Goal: Information Seeking & Learning: Learn about a topic

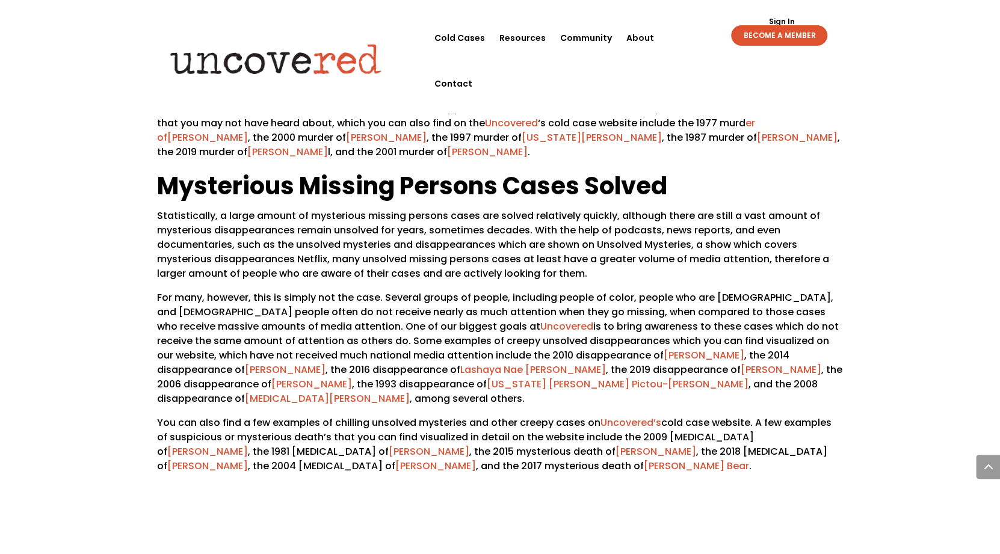
click at [410, 391] on link "[MEDICAL_DATA][PERSON_NAME]" at bounding box center [327, 398] width 165 height 14
click at [487, 377] on link "[US_STATE] [PERSON_NAME] Pictou-[PERSON_NAME]" at bounding box center [618, 384] width 262 height 14
click at [352, 377] on link "[PERSON_NAME]" at bounding box center [311, 384] width 81 height 14
click at [741, 362] on link "[PERSON_NAME]" at bounding box center [781, 369] width 81 height 14
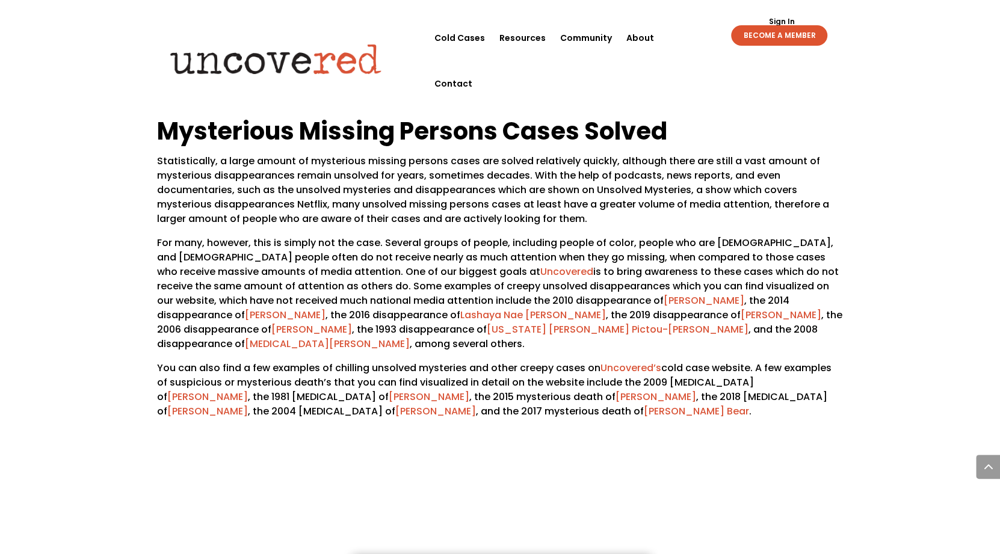
scroll to position [1504, 0]
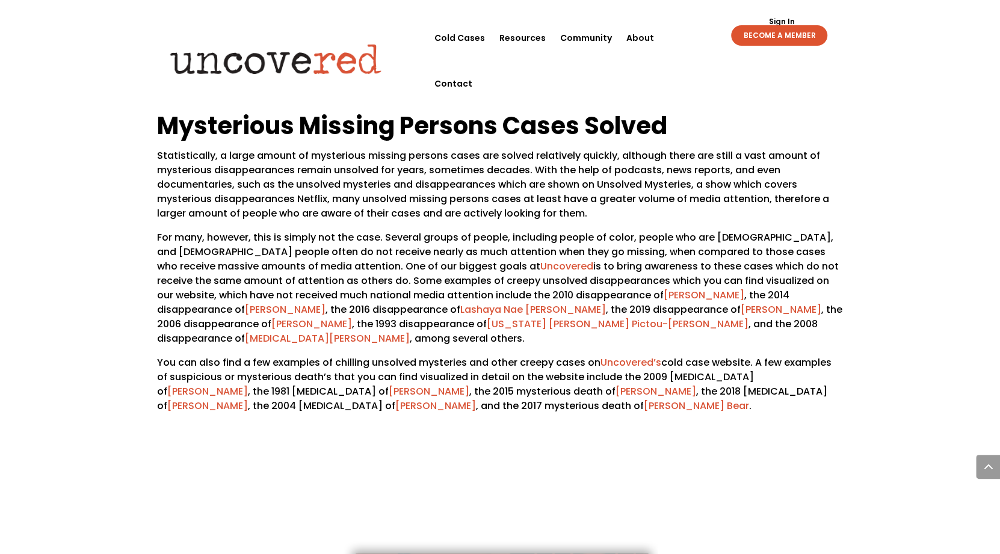
click at [460, 302] on link "Lashaya Nae [PERSON_NAME]" at bounding box center [533, 309] width 146 height 14
click at [326, 302] on link "[PERSON_NAME]" at bounding box center [285, 309] width 81 height 14
click at [664, 288] on link "[PERSON_NAME]" at bounding box center [704, 295] width 81 height 14
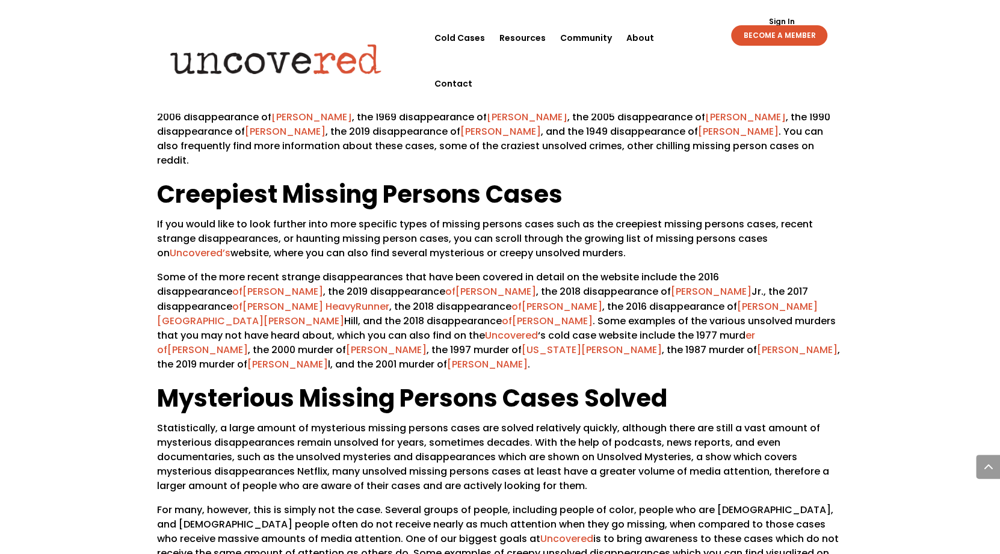
scroll to position [1204, 0]
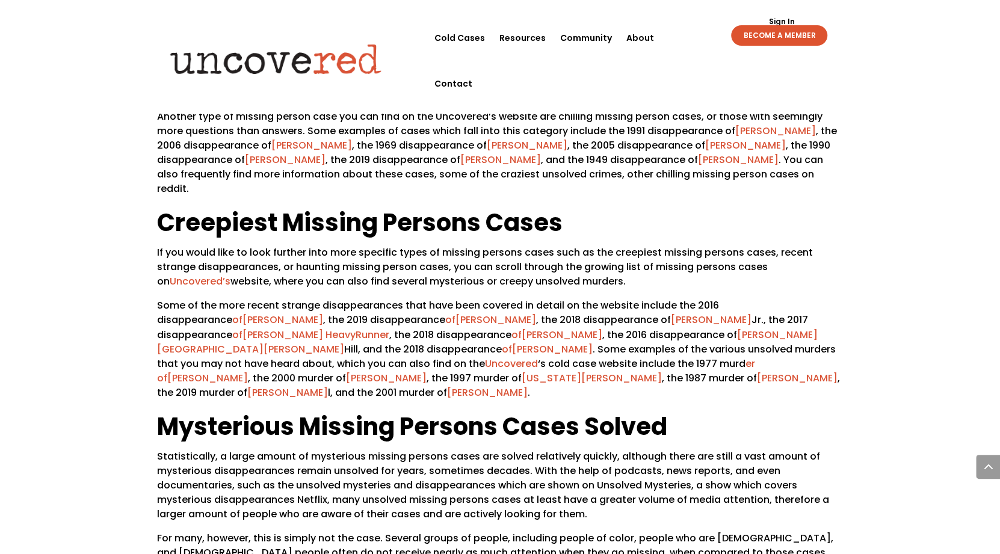
click at [528, 385] on link "[PERSON_NAME]" at bounding box center [487, 392] width 81 height 14
click at [328, 385] on link "[PERSON_NAME]" at bounding box center [287, 392] width 81 height 14
click at [757, 371] on link "[PERSON_NAME]" at bounding box center [797, 378] width 81 height 14
click at [522, 371] on link "[US_STATE][PERSON_NAME]" at bounding box center [592, 378] width 140 height 14
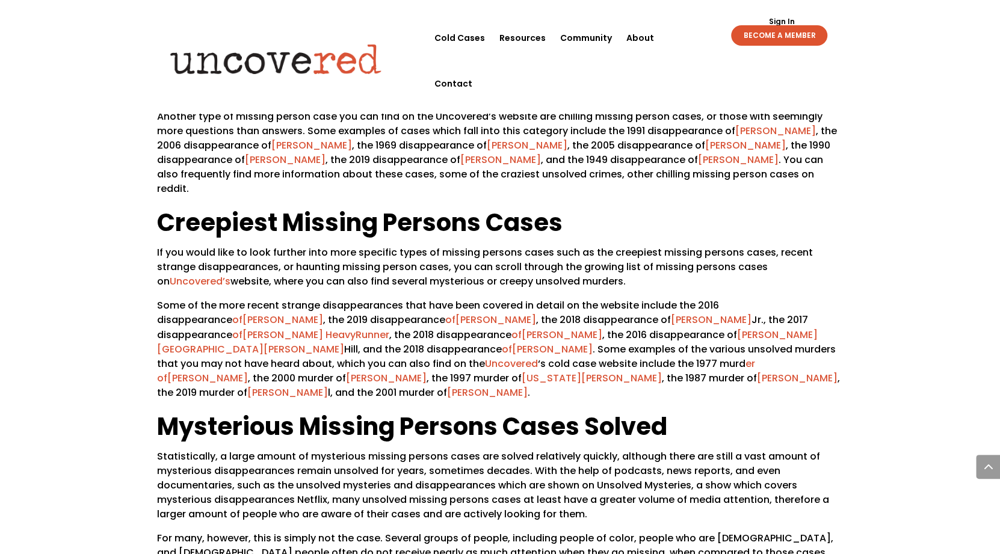
click at [427, 371] on link "[PERSON_NAME]" at bounding box center [386, 378] width 81 height 14
click at [248, 371] on link "[PERSON_NAME]" at bounding box center [207, 378] width 81 height 14
click at [512, 342] on link "[PERSON_NAME]" at bounding box center [552, 349] width 81 height 14
click at [689, 327] on link "[PERSON_NAME][GEOGRAPHIC_DATA][PERSON_NAME]" at bounding box center [487, 341] width 661 height 28
click at [512, 342] on link "[PERSON_NAME]" at bounding box center [552, 349] width 81 height 14
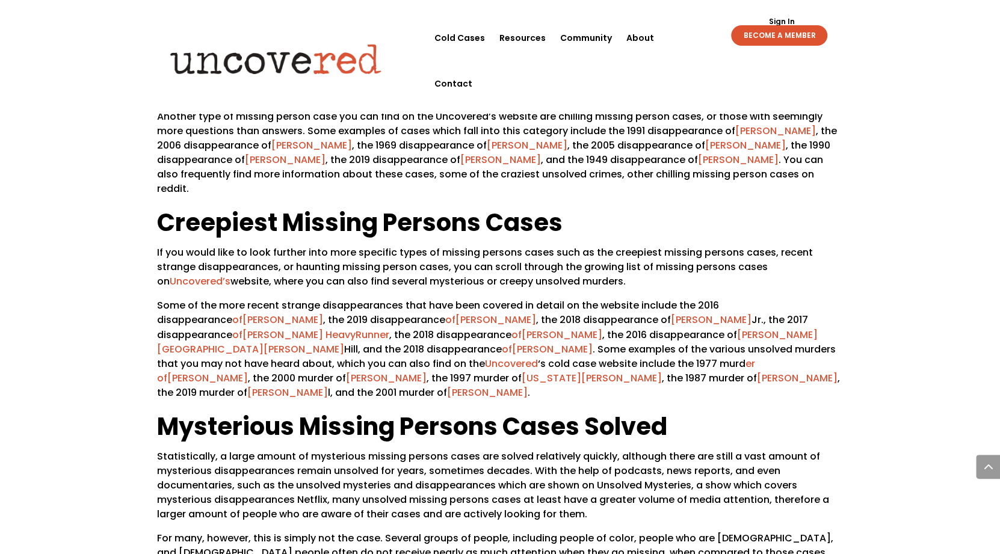
click at [522, 327] on link "[PERSON_NAME]" at bounding box center [562, 334] width 81 height 14
click at [671, 313] on link "[PERSON_NAME]" at bounding box center [711, 320] width 81 height 14
click at [456, 313] on link "[PERSON_NAME]" at bounding box center [496, 320] width 81 height 14
click at [243, 313] on link "[PERSON_NAME]" at bounding box center [283, 320] width 81 height 14
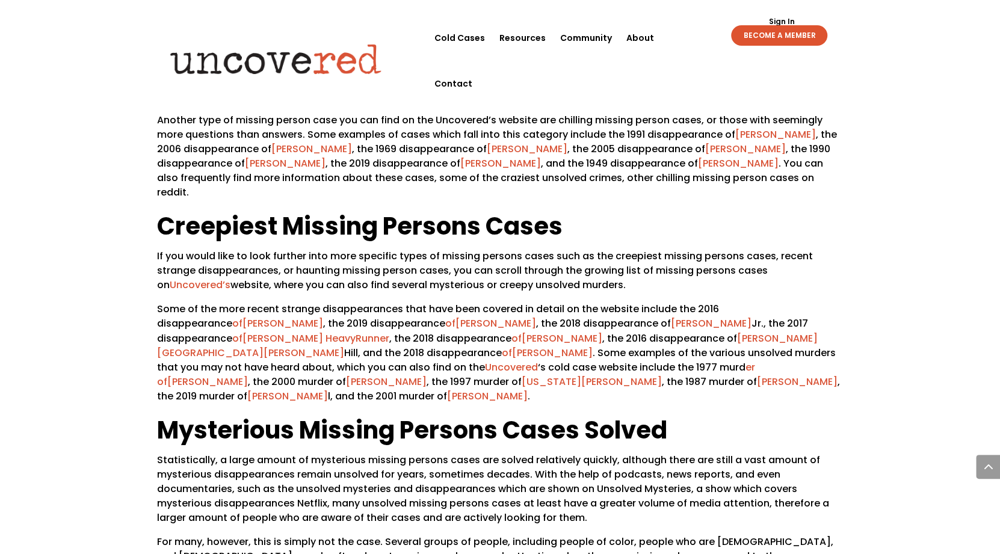
scroll to position [1083, 0]
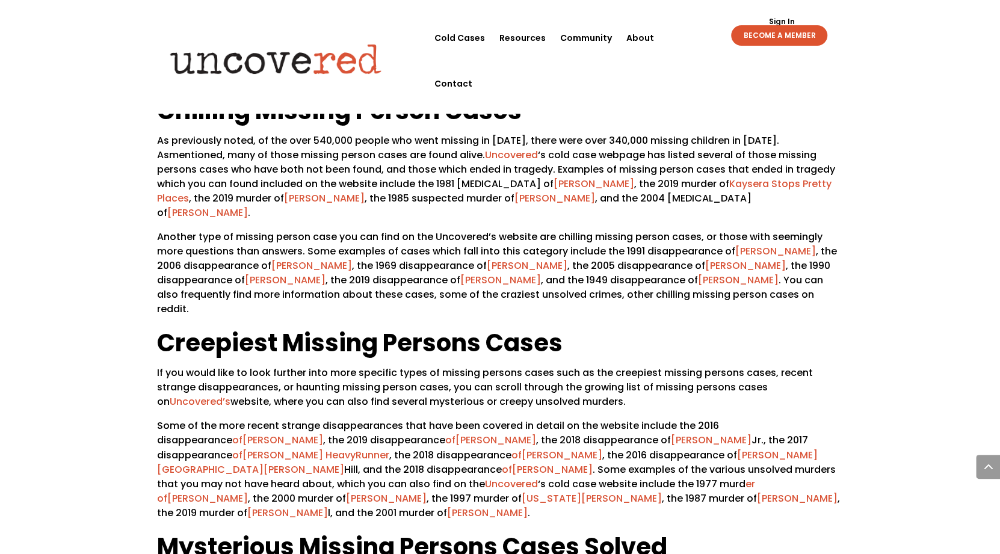
click at [779, 273] on link "[PERSON_NAME]" at bounding box center [738, 280] width 81 height 14
click at [312, 273] on link "[PERSON_NAME]" at bounding box center [285, 280] width 81 height 14
click at [786, 259] on link "[PERSON_NAME]" at bounding box center [745, 266] width 81 height 14
click at [567, 259] on link "[PERSON_NAME]" at bounding box center [527, 266] width 81 height 14
click at [304, 259] on link "[PERSON_NAME]" at bounding box center [311, 266] width 81 height 14
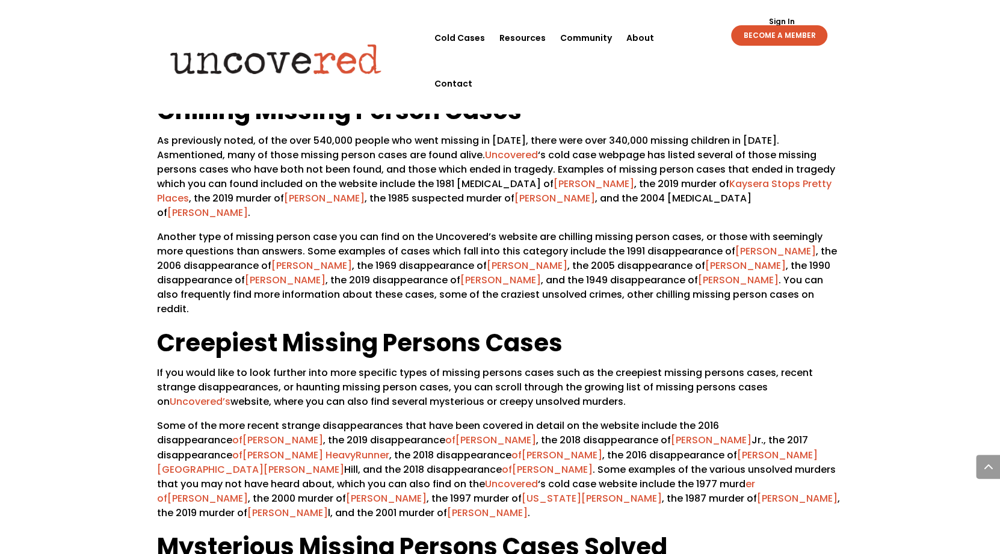
click at [794, 244] on link "[PERSON_NAME]" at bounding box center [775, 251] width 81 height 14
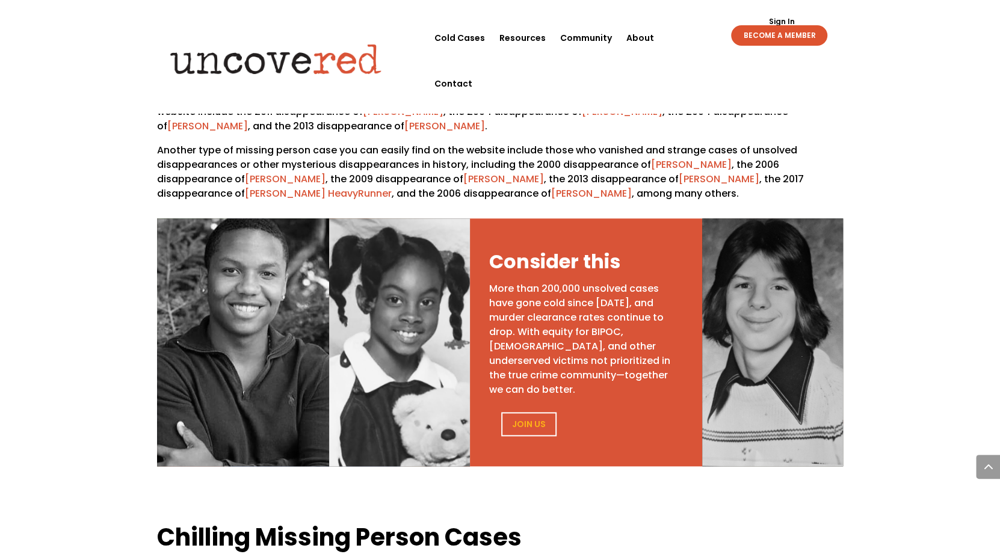
scroll to position [602, 0]
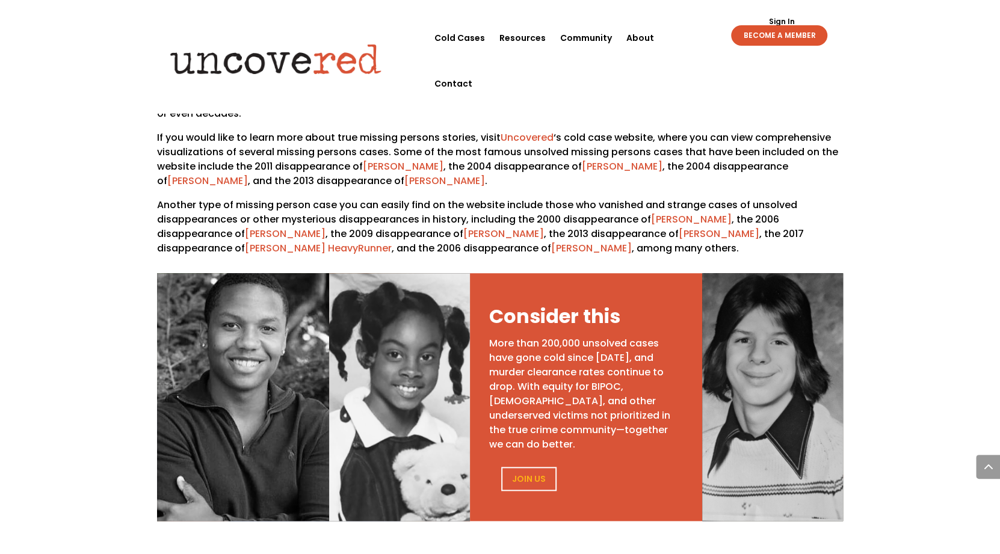
click at [551, 241] on link "[PERSON_NAME]" at bounding box center [591, 248] width 81 height 14
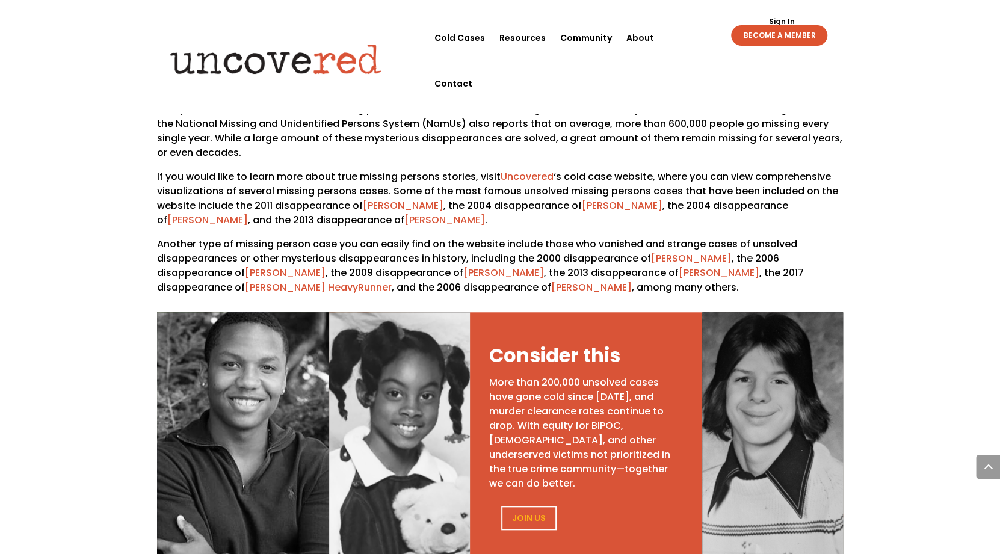
scroll to position [541, 0]
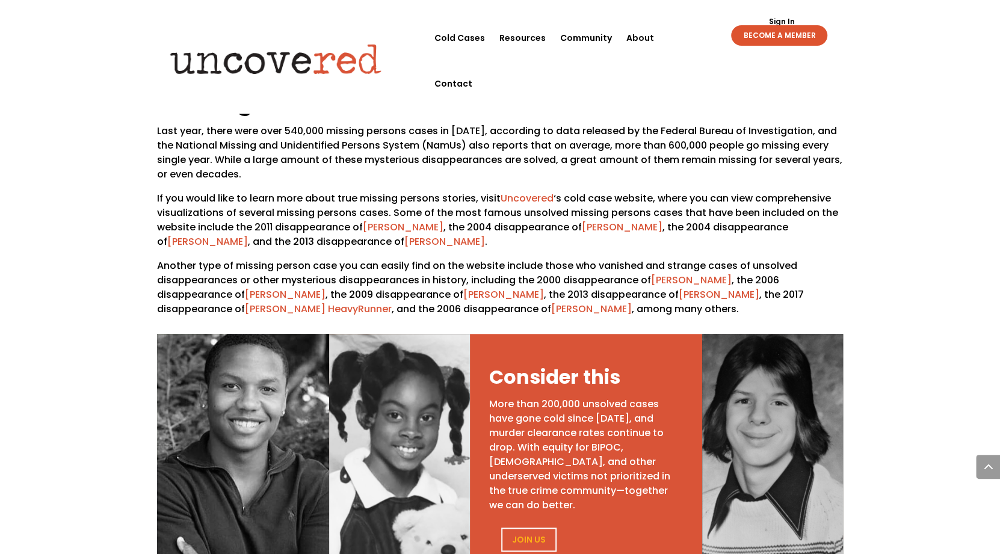
click at [463, 288] on link "[PERSON_NAME]" at bounding box center [503, 295] width 81 height 14
click at [245, 288] on link "[PERSON_NAME]" at bounding box center [285, 295] width 81 height 14
click at [675, 273] on link "[PERSON_NAME]" at bounding box center [691, 280] width 81 height 14
click at [404, 235] on link "[PERSON_NAME]" at bounding box center [444, 242] width 81 height 14
click at [185, 235] on link "[PERSON_NAME]" at bounding box center [207, 242] width 81 height 14
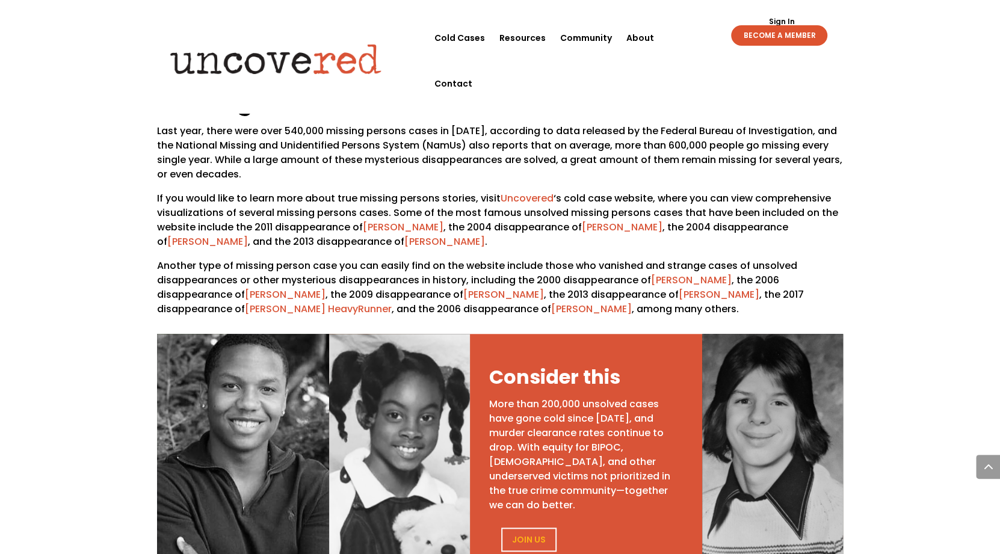
click at [610, 220] on link "[PERSON_NAME]" at bounding box center [622, 227] width 81 height 14
click at [414, 220] on link "[PERSON_NAME]" at bounding box center [403, 227] width 81 height 14
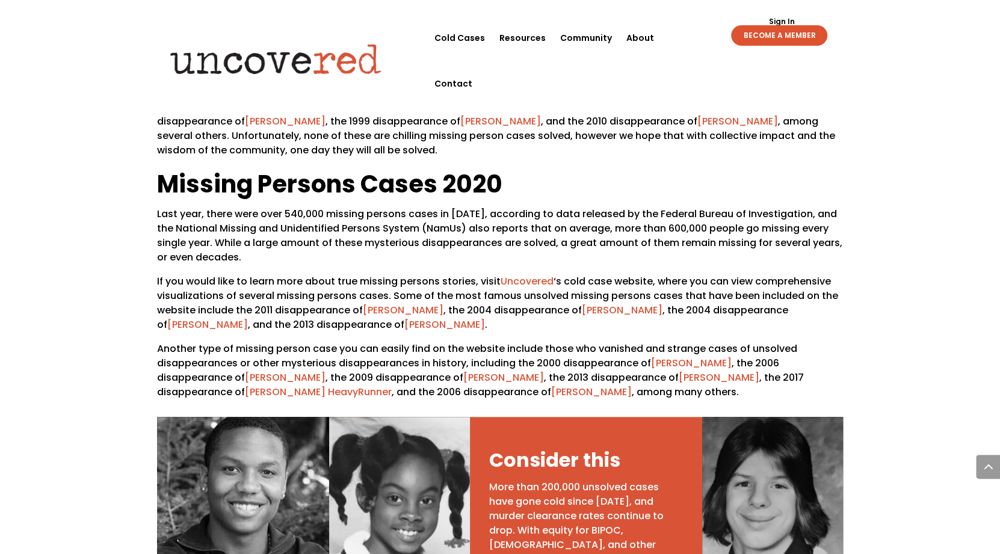
scroll to position [301, 0]
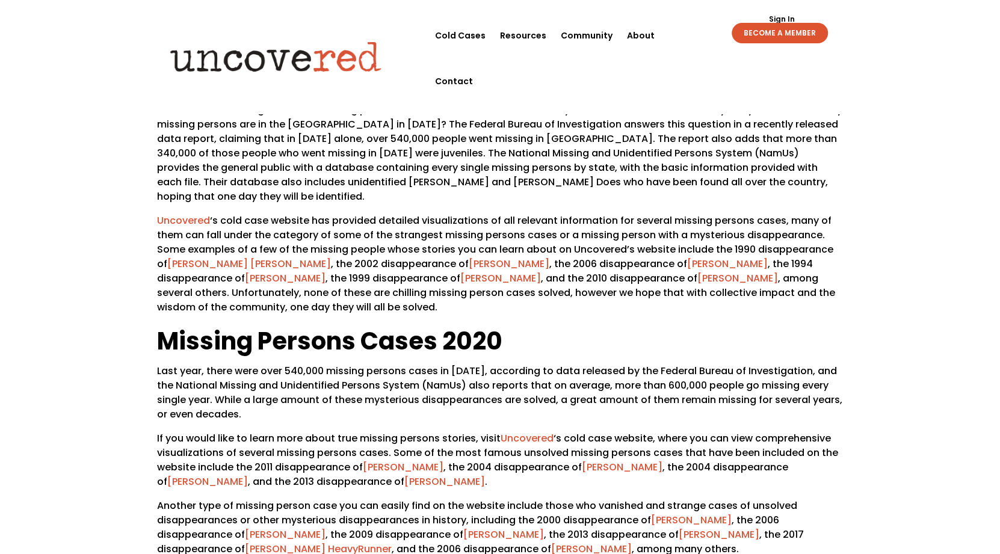
click at [487, 271] on link "[PERSON_NAME]" at bounding box center [500, 278] width 81 height 14
